Goal: Transaction & Acquisition: Purchase product/service

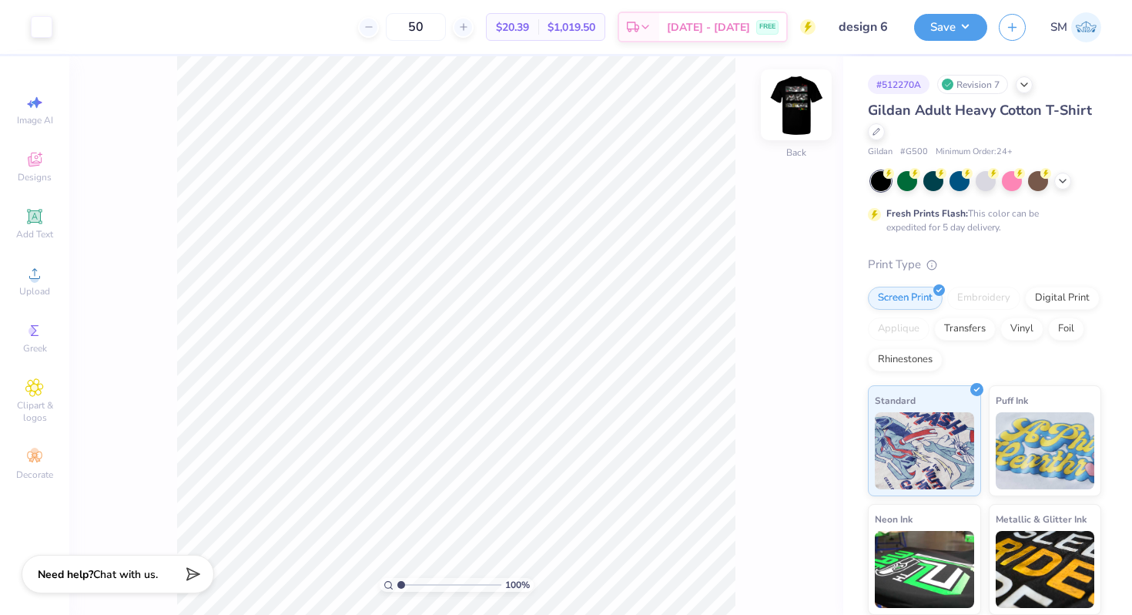
click at [803, 100] on img at bounding box center [796, 105] width 62 height 62
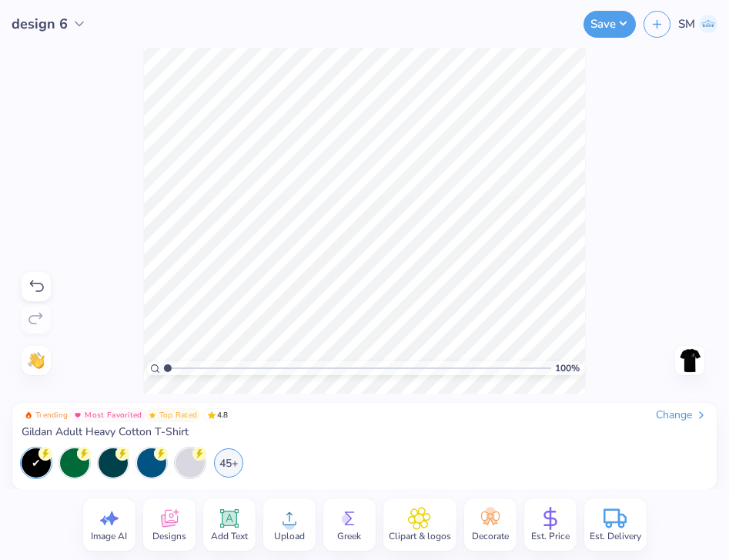
click at [295, 528] on icon at bounding box center [289, 518] width 23 height 23
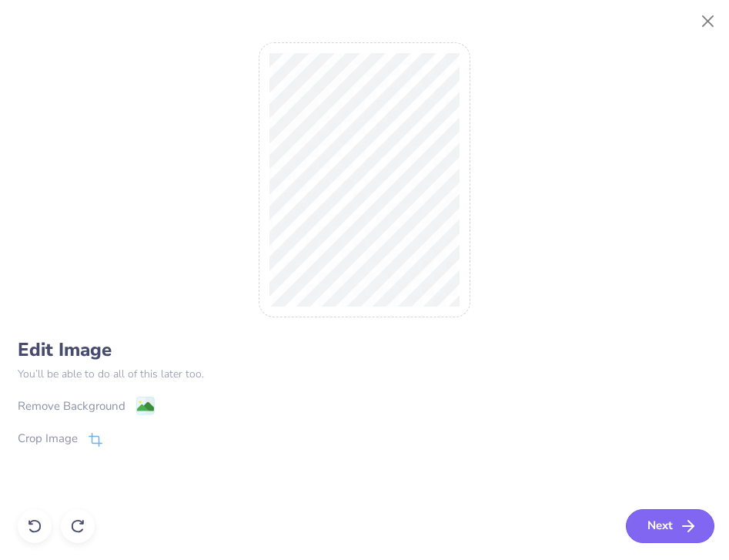
click at [668, 521] on button "Next" at bounding box center [670, 526] width 89 height 34
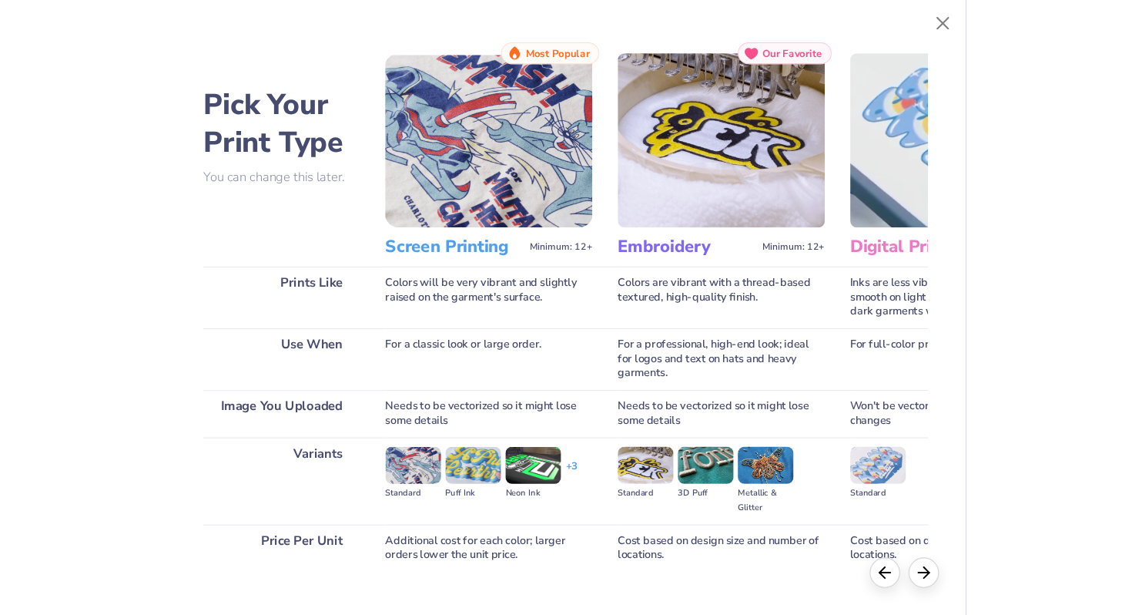
scroll to position [89, 0]
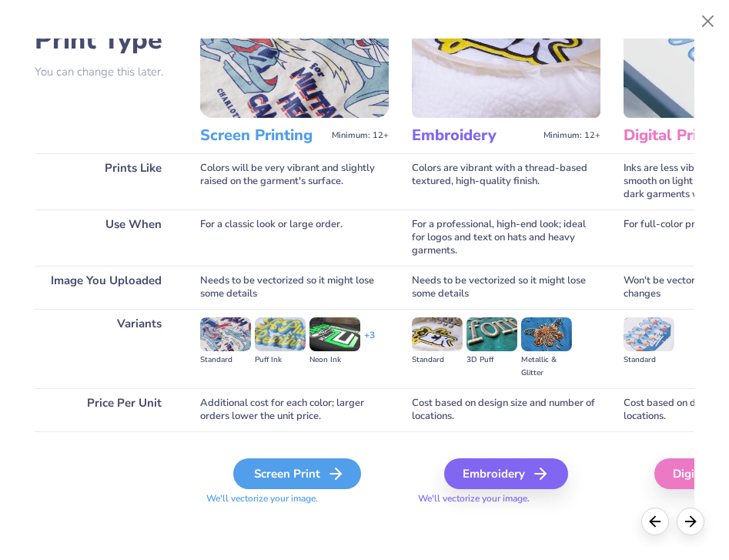
click at [297, 480] on div "Screen Print" at bounding box center [297, 473] width 128 height 31
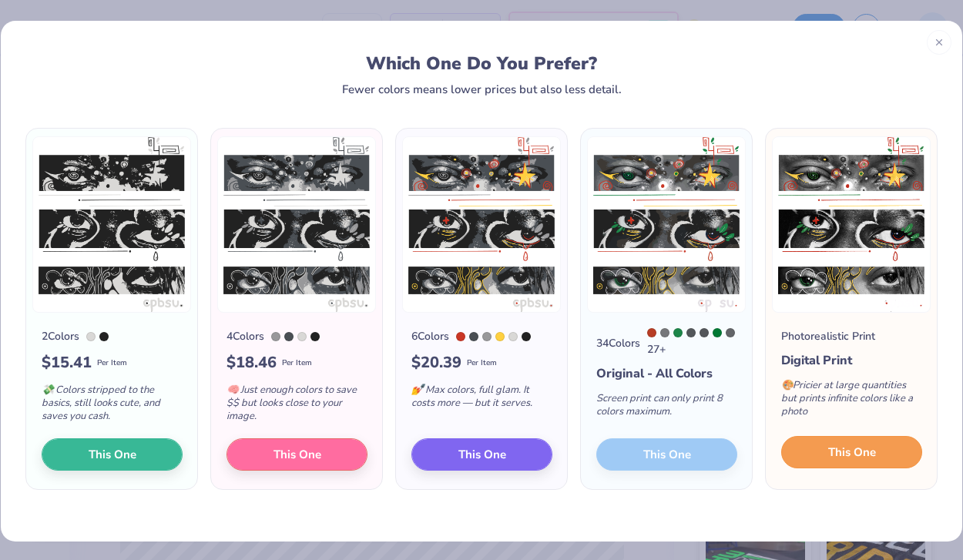
click at [816, 457] on button "This One" at bounding box center [851, 452] width 141 height 32
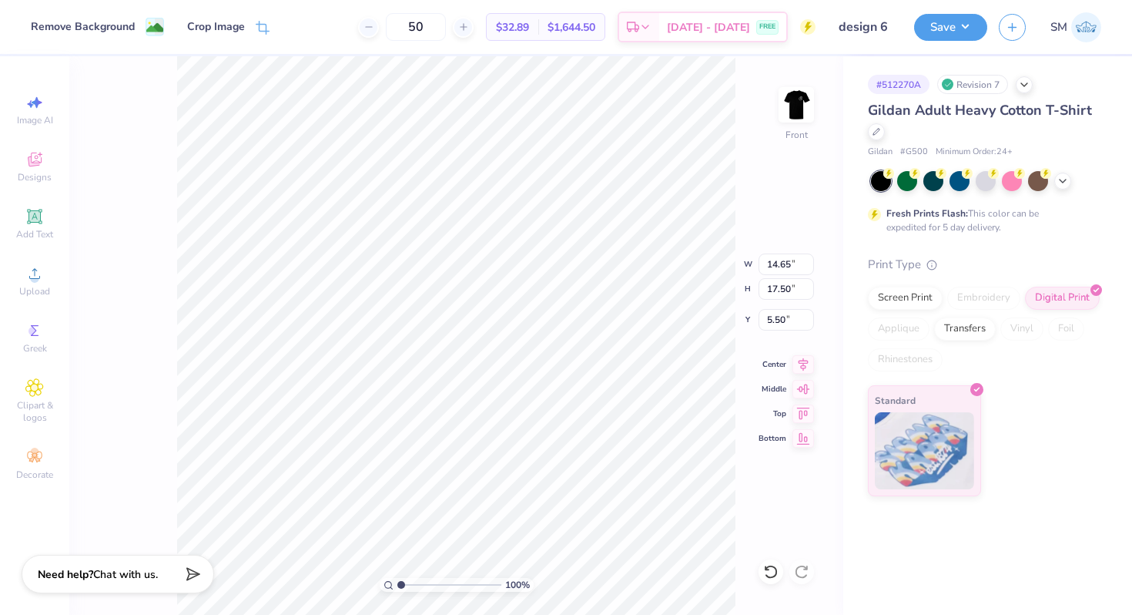
type input "13.41"
type input "16.02"
type input "6.98"
click at [802, 359] on icon at bounding box center [803, 362] width 22 height 18
type input "12.60"
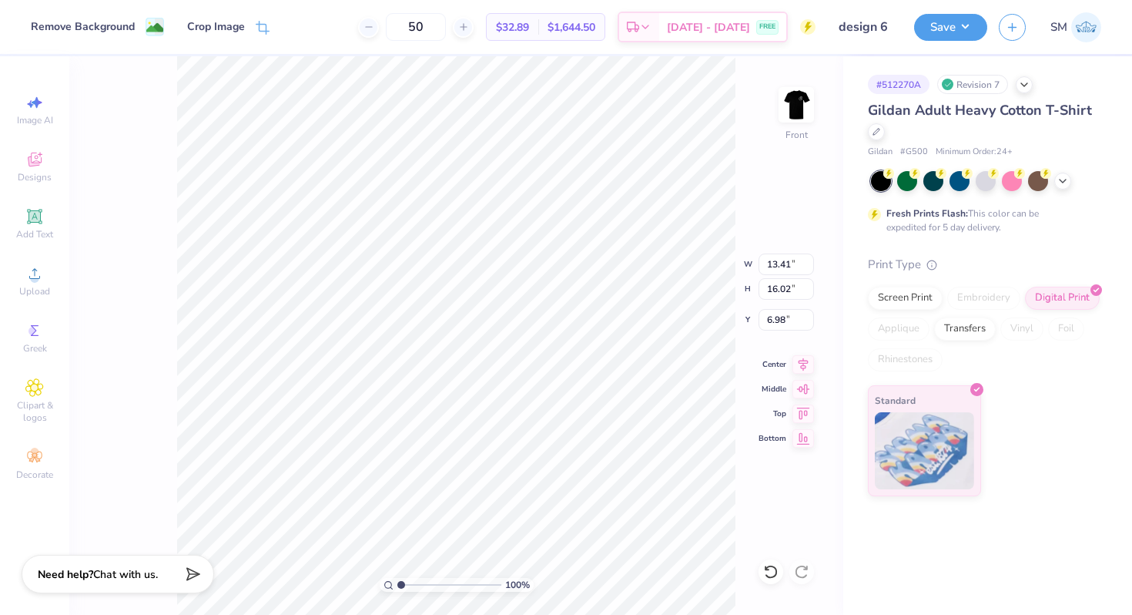
type input "15.05"
click at [802, 360] on icon at bounding box center [803, 362] width 22 height 18
type input "3.00"
click at [906, 287] on div "Screen Print" at bounding box center [905, 295] width 75 height 23
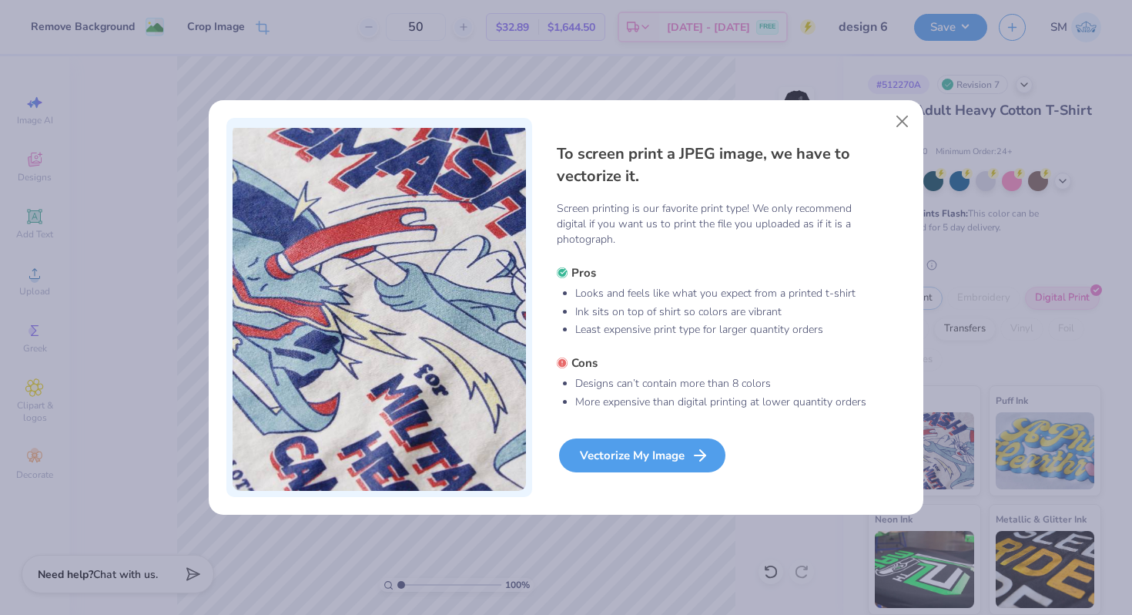
click at [665, 442] on div "Vectorize My Image" at bounding box center [642, 455] width 166 height 34
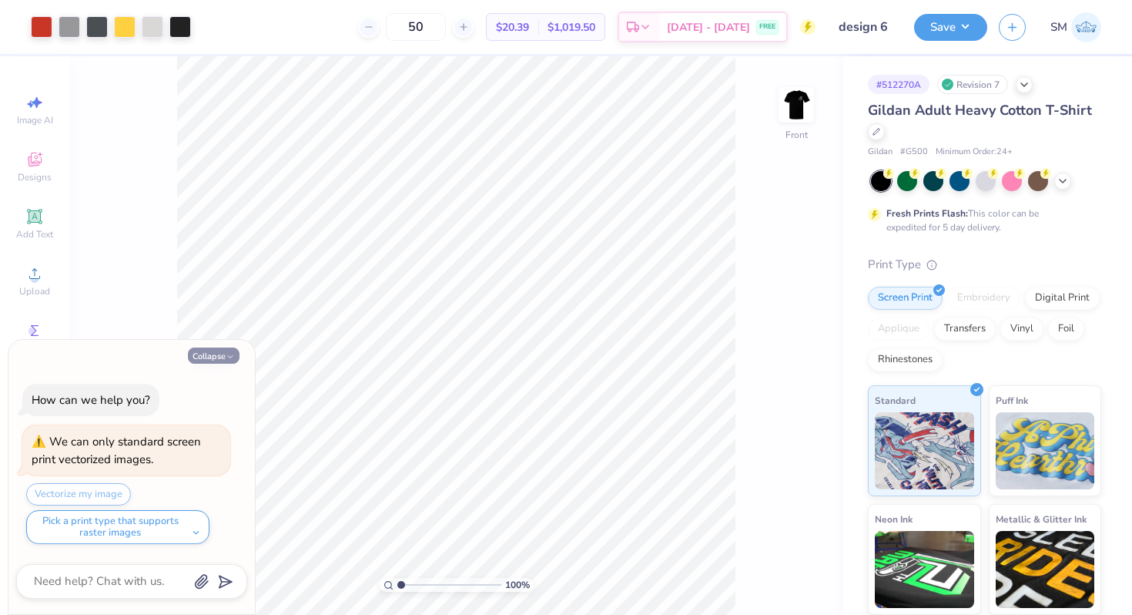
click at [216, 352] on button "Collapse" at bounding box center [214, 355] width 52 height 16
type textarea "x"
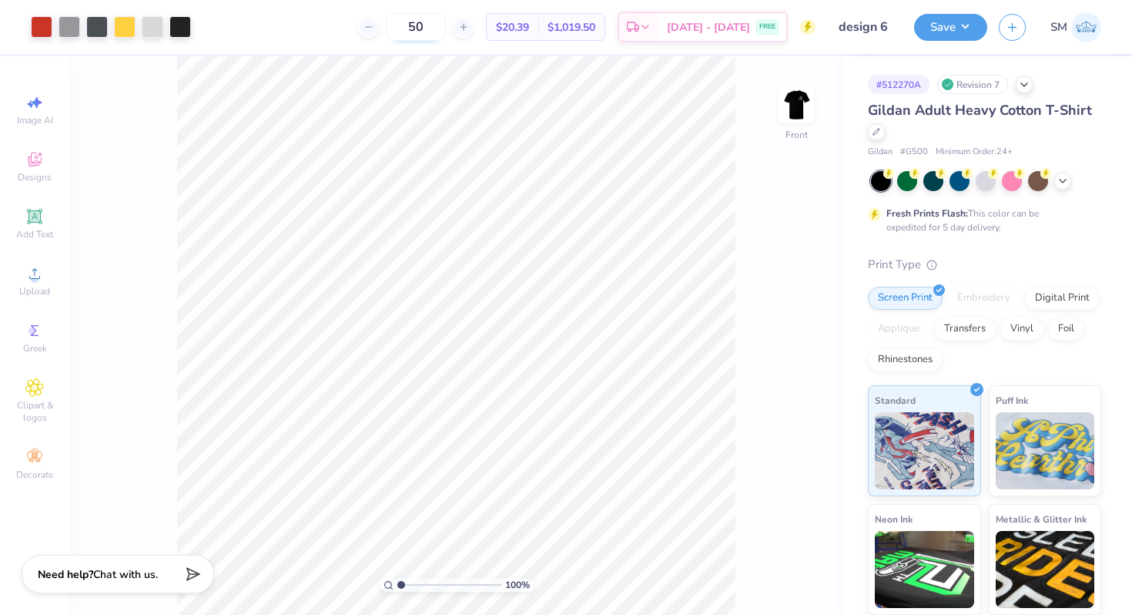
drag, startPoint x: 440, startPoint y: 28, endPoint x: 408, endPoint y: 28, distance: 32.3
click at [411, 28] on input "50" at bounding box center [416, 27] width 60 height 28
type input "42"
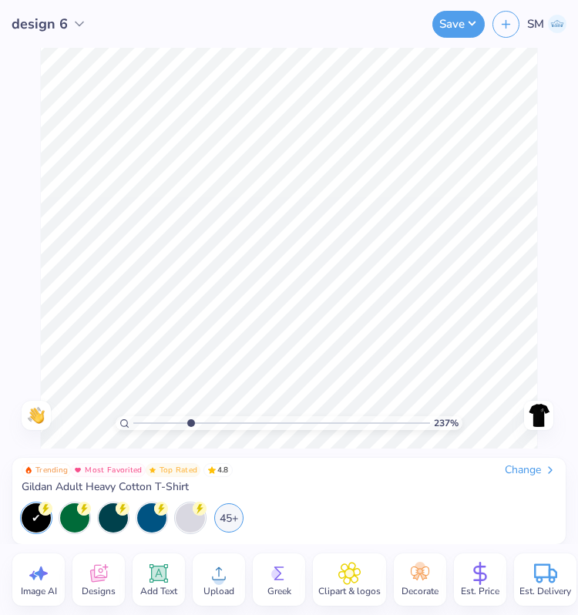
drag, startPoint x: 137, startPoint y: 420, endPoint x: 189, endPoint y: 421, distance: 52.4
click at [189, 421] on input "range" at bounding box center [281, 423] width 296 height 14
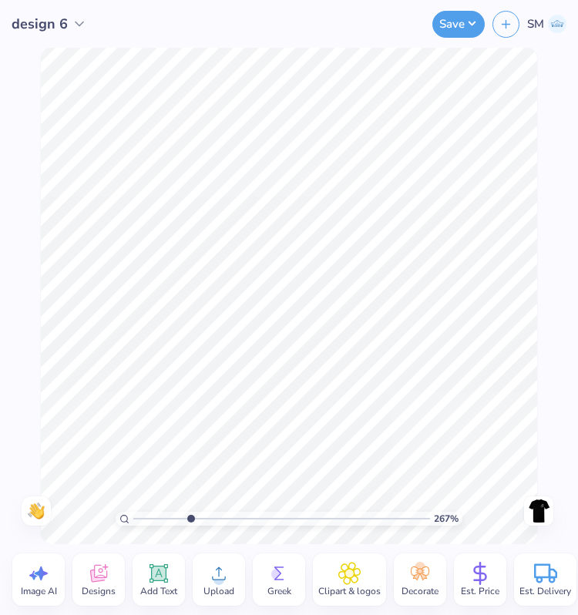
type input "1"
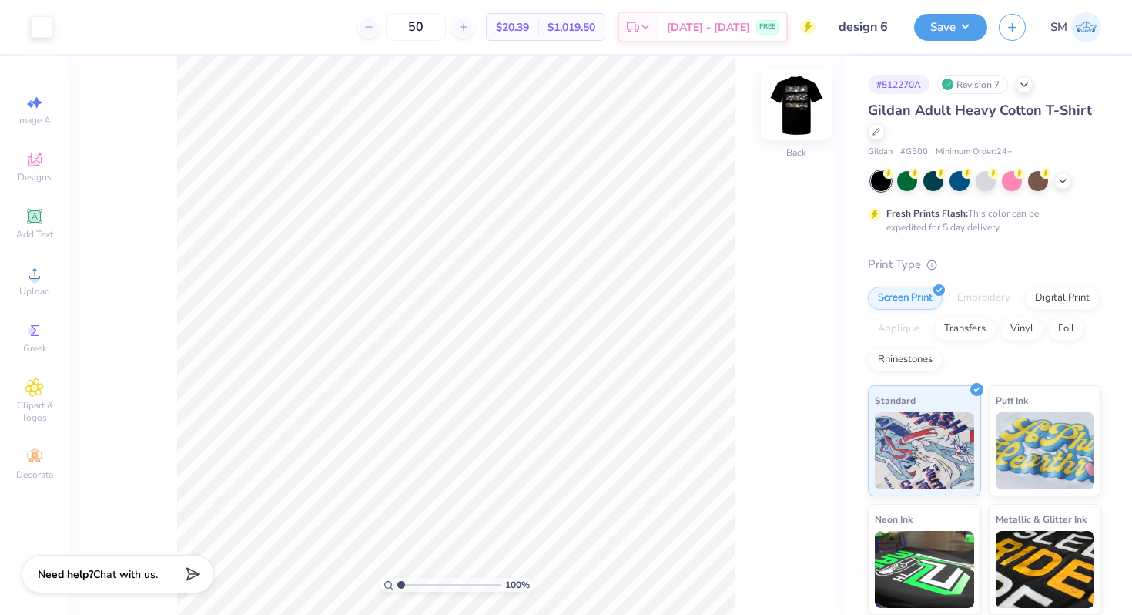
click at [800, 105] on img at bounding box center [796, 105] width 62 height 62
drag, startPoint x: 400, startPoint y: 581, endPoint x: 434, endPoint y: 589, distance: 34.7
click at [434, 589] on input "range" at bounding box center [449, 585] width 104 height 14
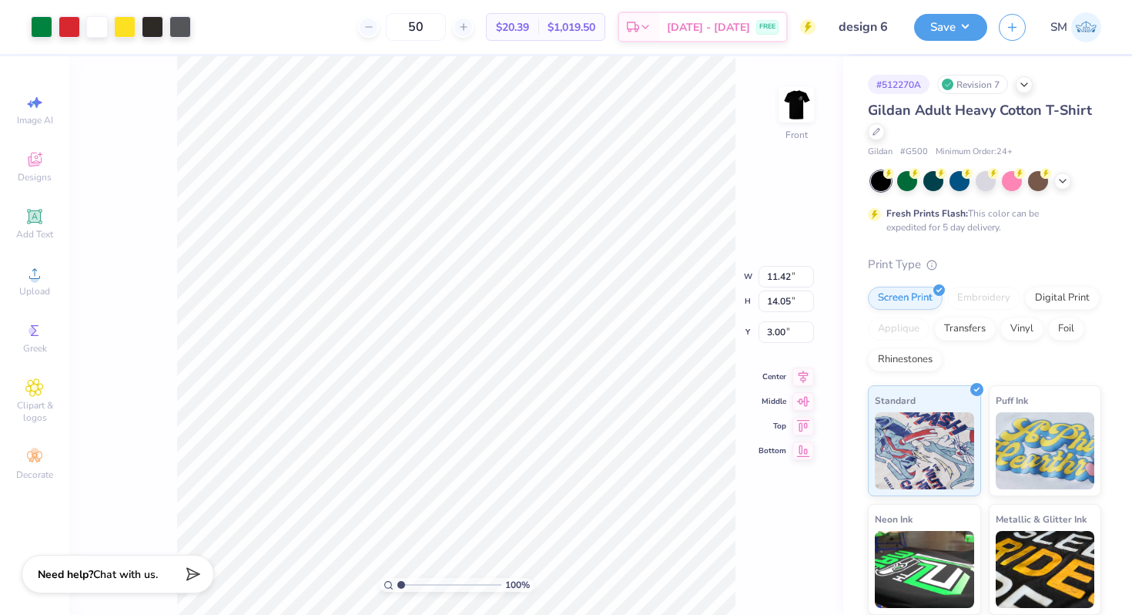
drag, startPoint x: 434, startPoint y: 582, endPoint x: 385, endPoint y: 582, distance: 48.5
type input "1"
click at [397, 582] on input "range" at bounding box center [449, 585] width 104 height 14
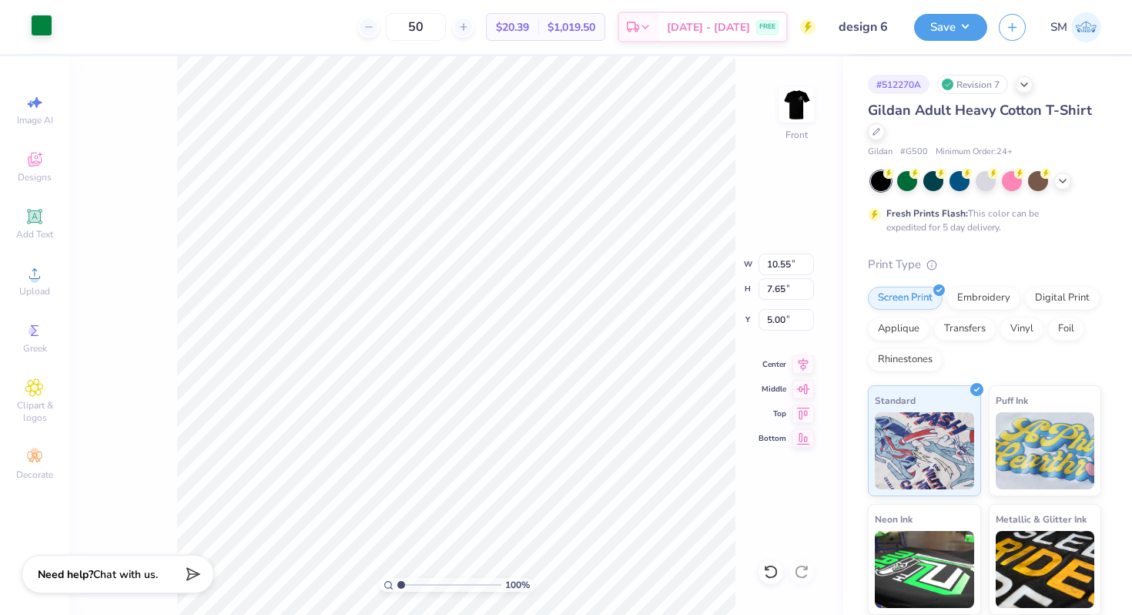
click at [46, 26] on div at bounding box center [42, 26] width 22 height 22
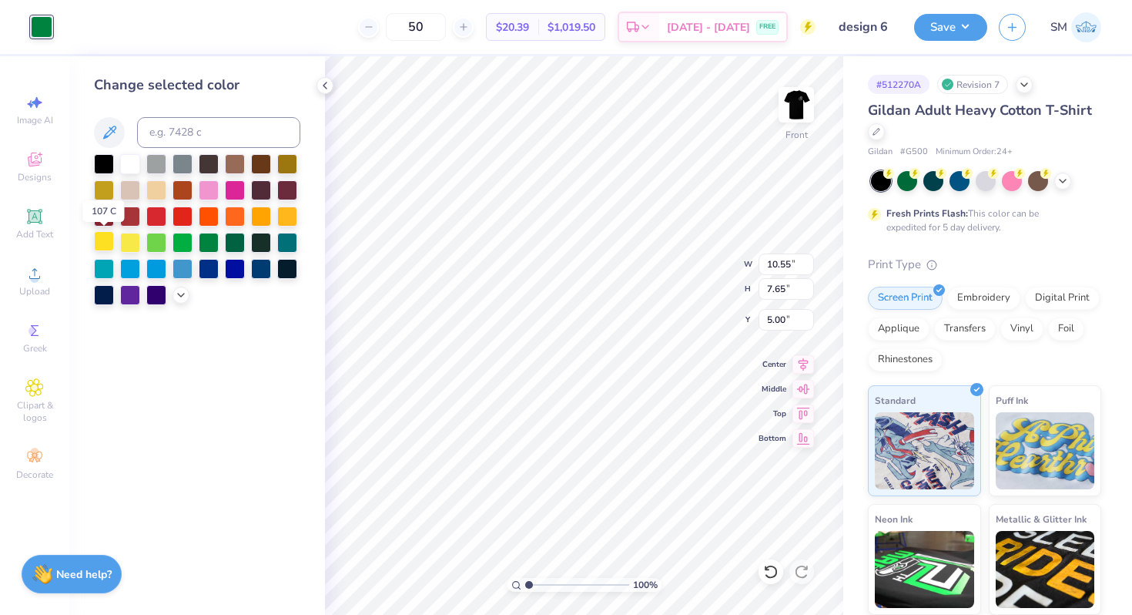
click at [99, 236] on div at bounding box center [104, 241] width 20 height 20
click at [771, 571] on icon at bounding box center [770, 571] width 15 height 15
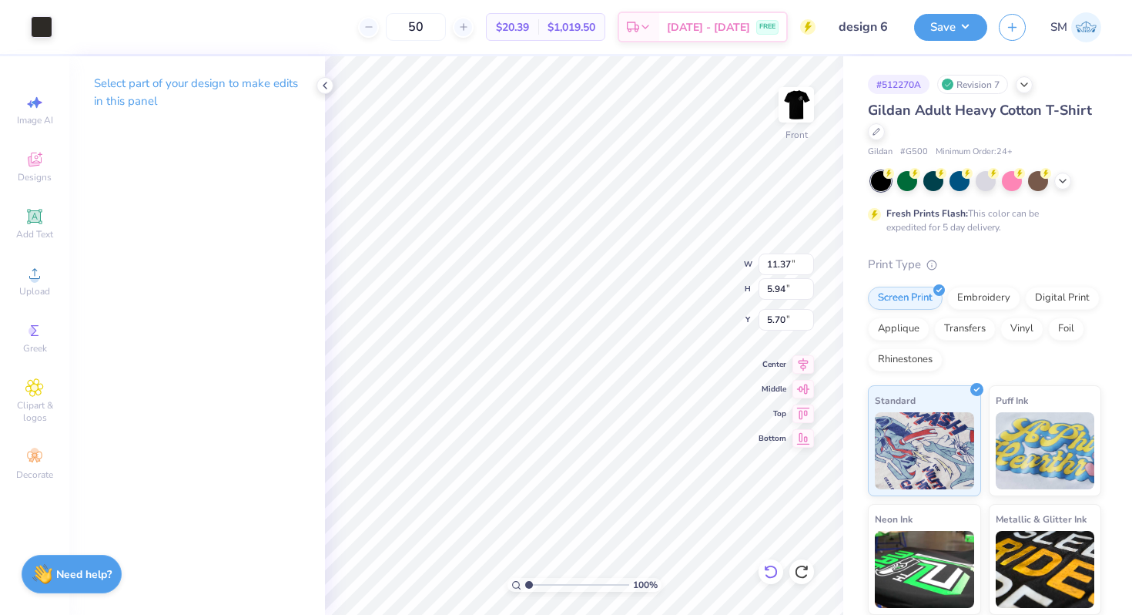
type input "10.68"
type input "4.66"
type input "9.24"
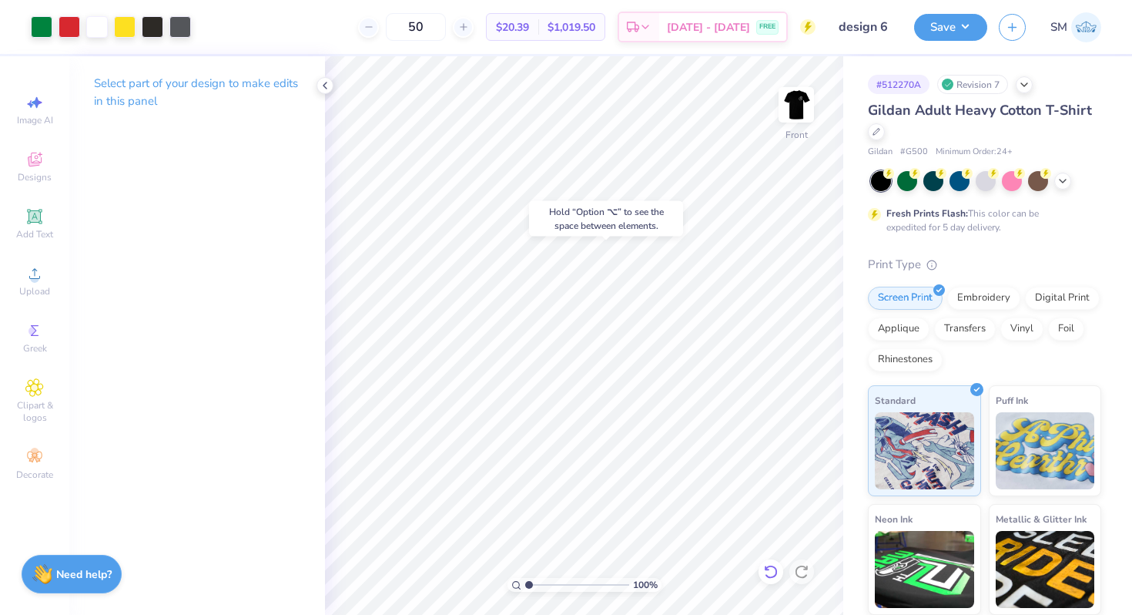
click at [765, 568] on icon at bounding box center [766, 567] width 3 height 3
drag, startPoint x: 525, startPoint y: 581, endPoint x: 544, endPoint y: 581, distance: 19.3
click at [544, 581] on input "range" at bounding box center [577, 585] width 104 height 14
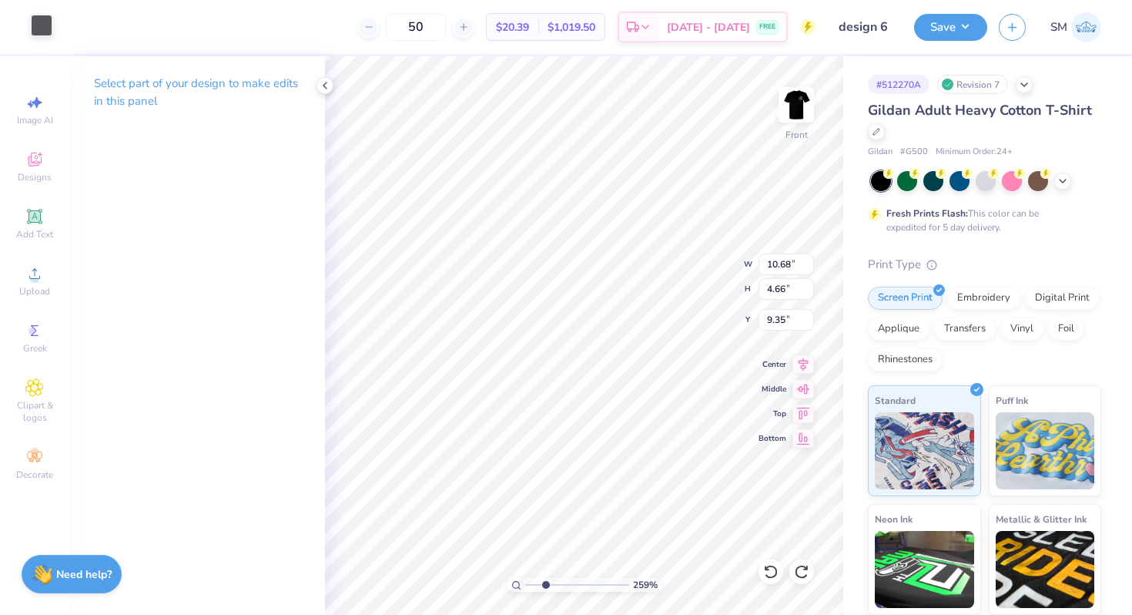
click at [37, 22] on div at bounding box center [42, 26] width 22 height 22
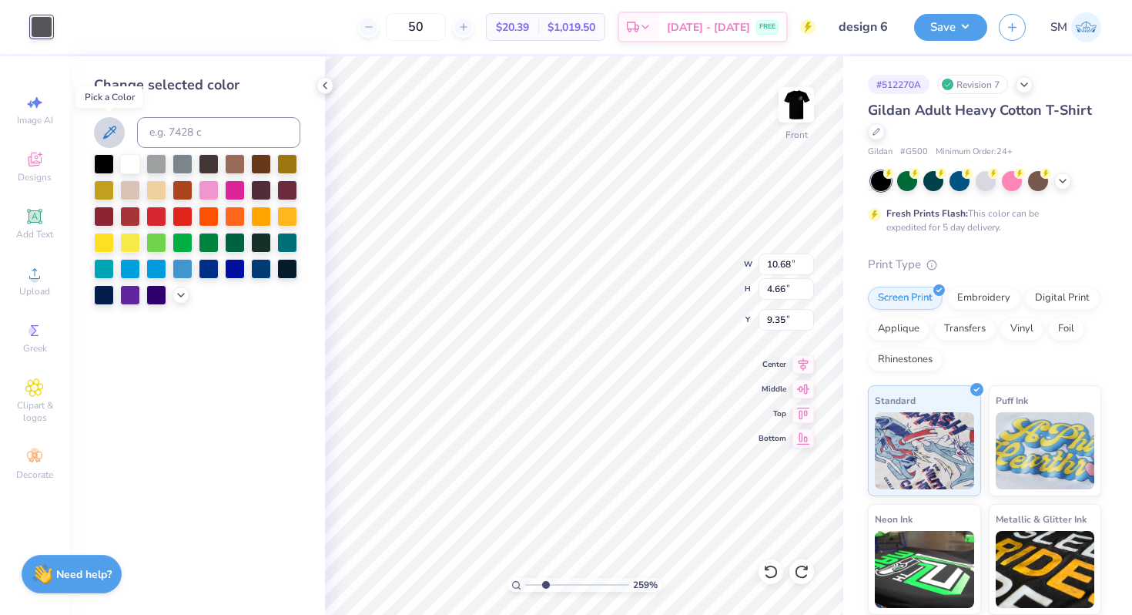
click at [112, 132] on icon at bounding box center [109, 132] width 13 height 13
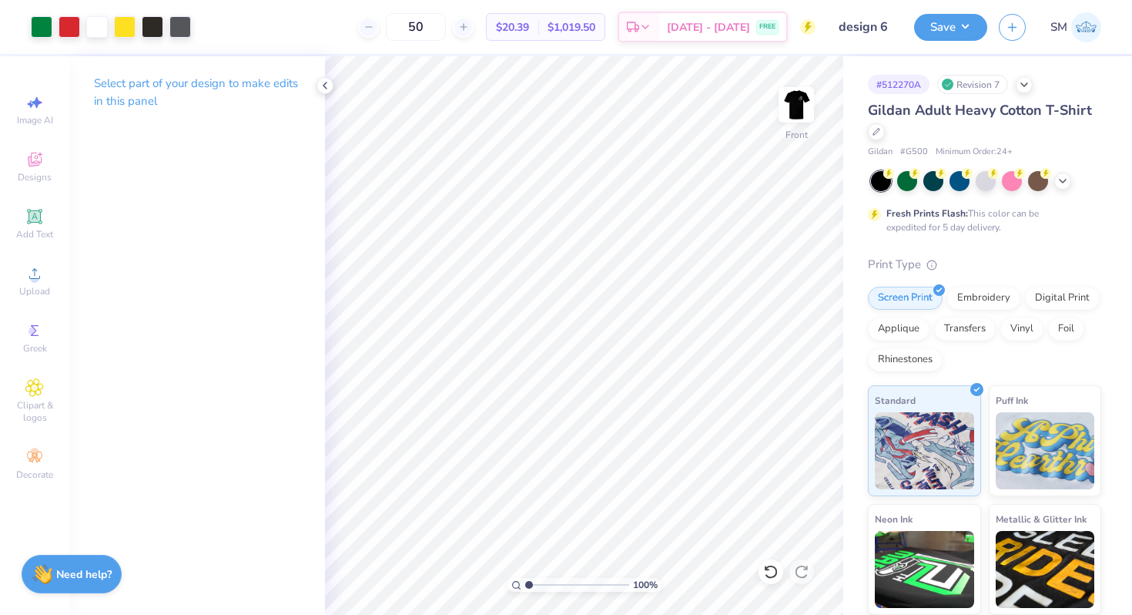
drag, startPoint x: 544, startPoint y: 586, endPoint x: 505, endPoint y: 583, distance: 38.6
type input "1"
click at [525, 583] on input "range" at bounding box center [577, 585] width 104 height 14
